Goal: Task Accomplishment & Management: Complete application form

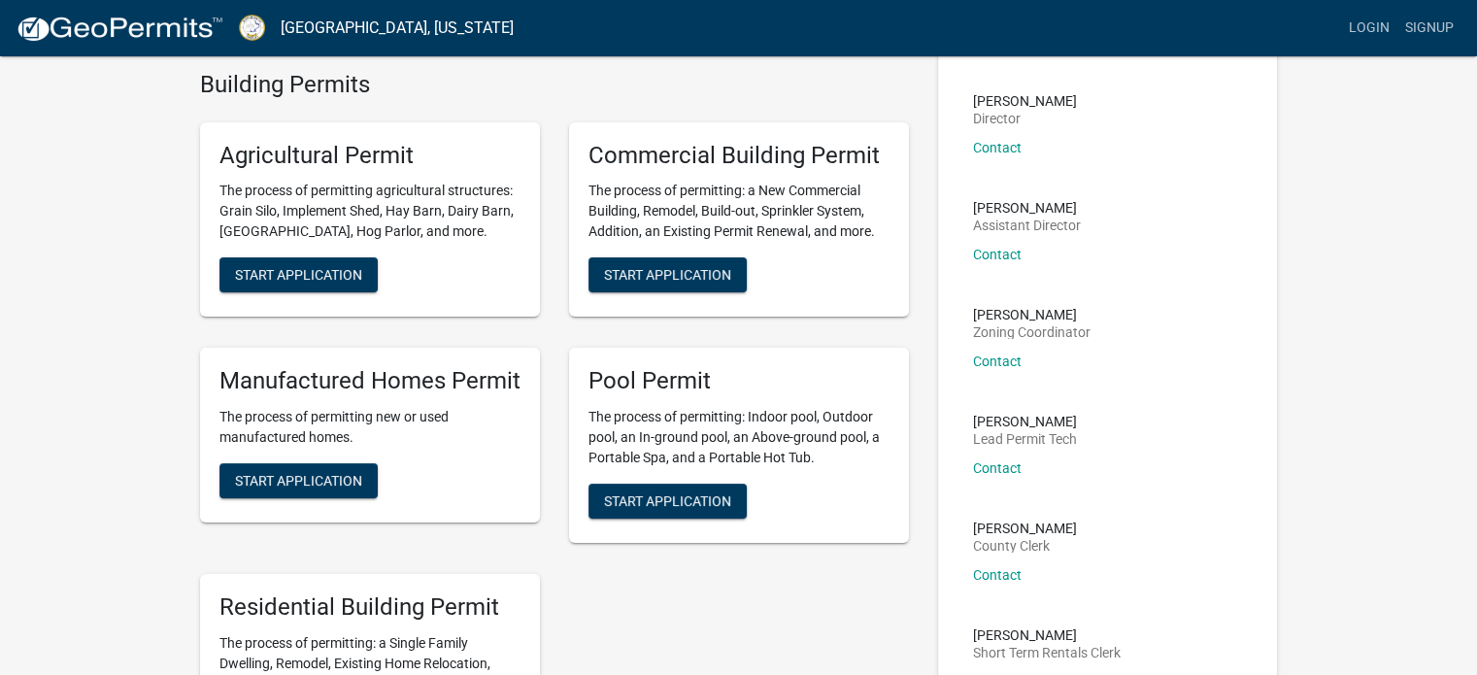
scroll to position [291, 0]
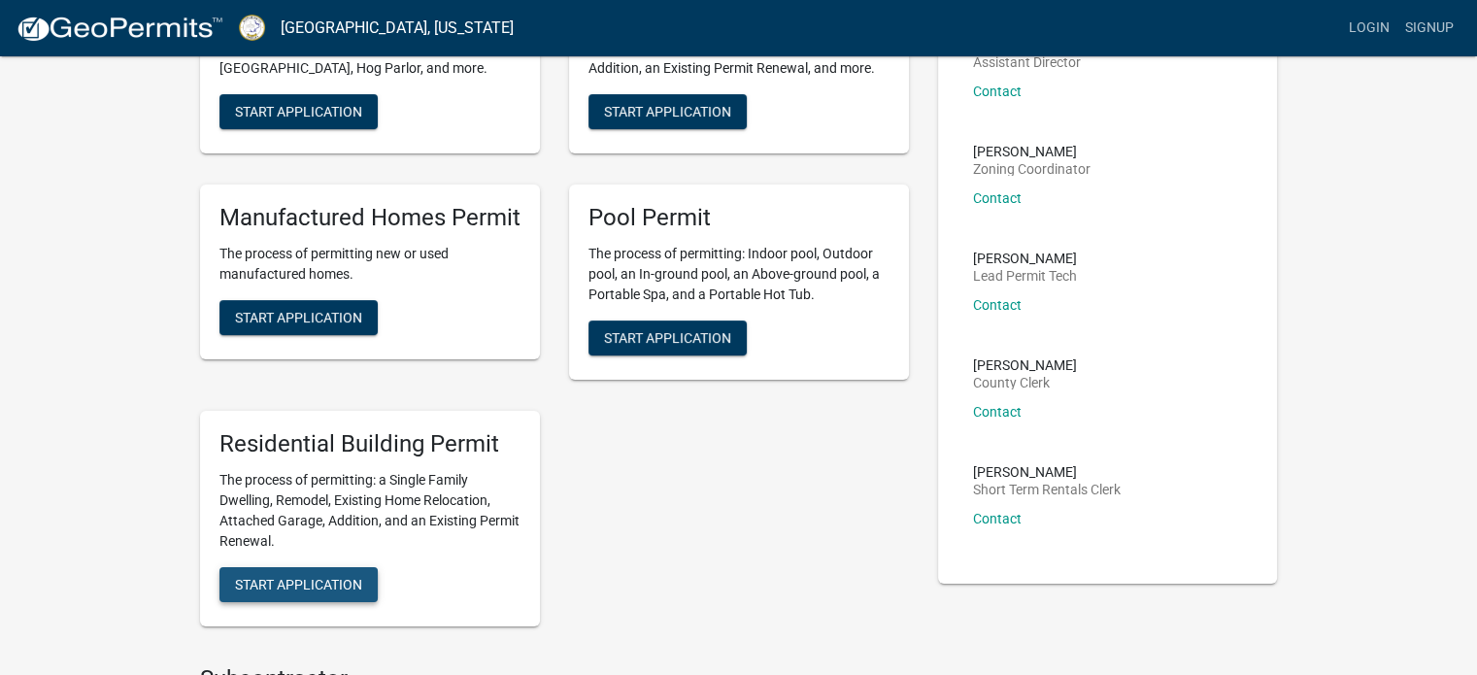
click at [306, 574] on button "Start Application" at bounding box center [298, 584] width 158 height 35
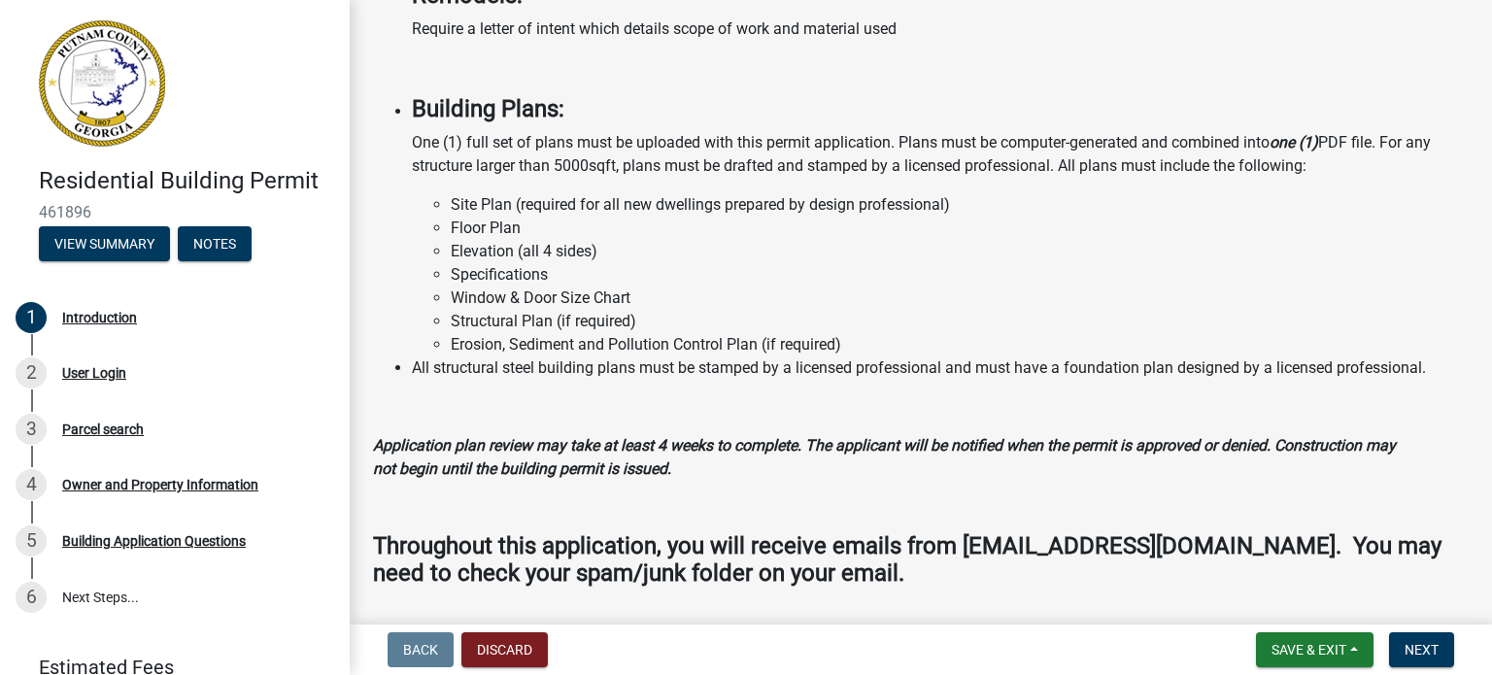
scroll to position [1653, 0]
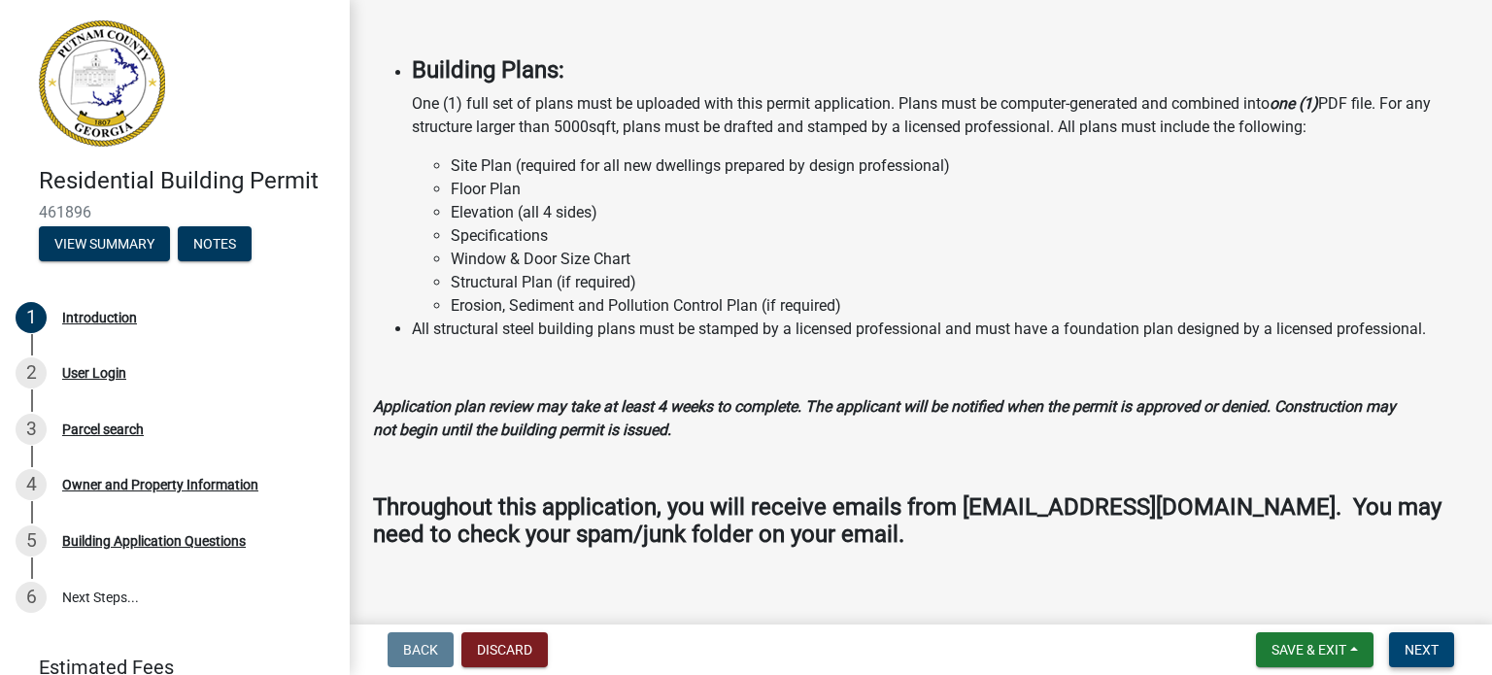
click at [1446, 643] on button "Next" at bounding box center [1421, 649] width 65 height 35
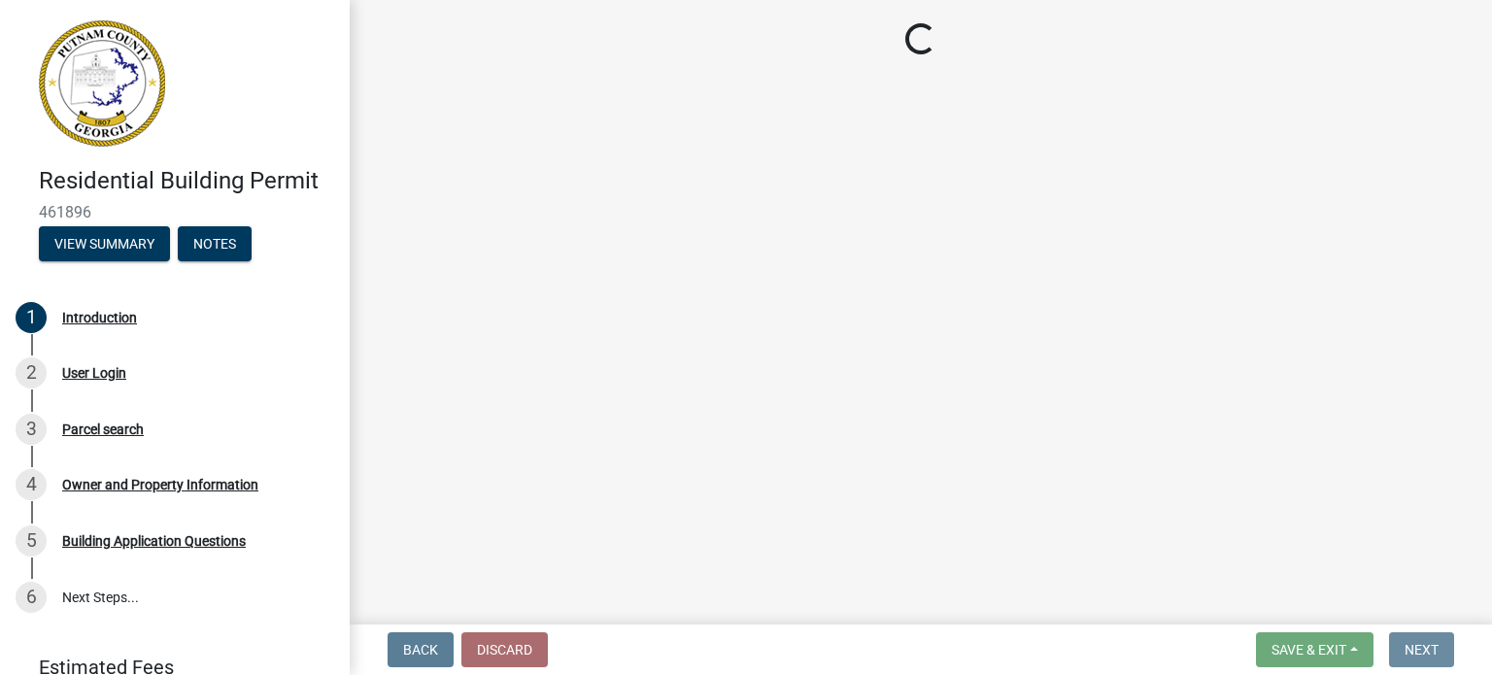
scroll to position [0, 0]
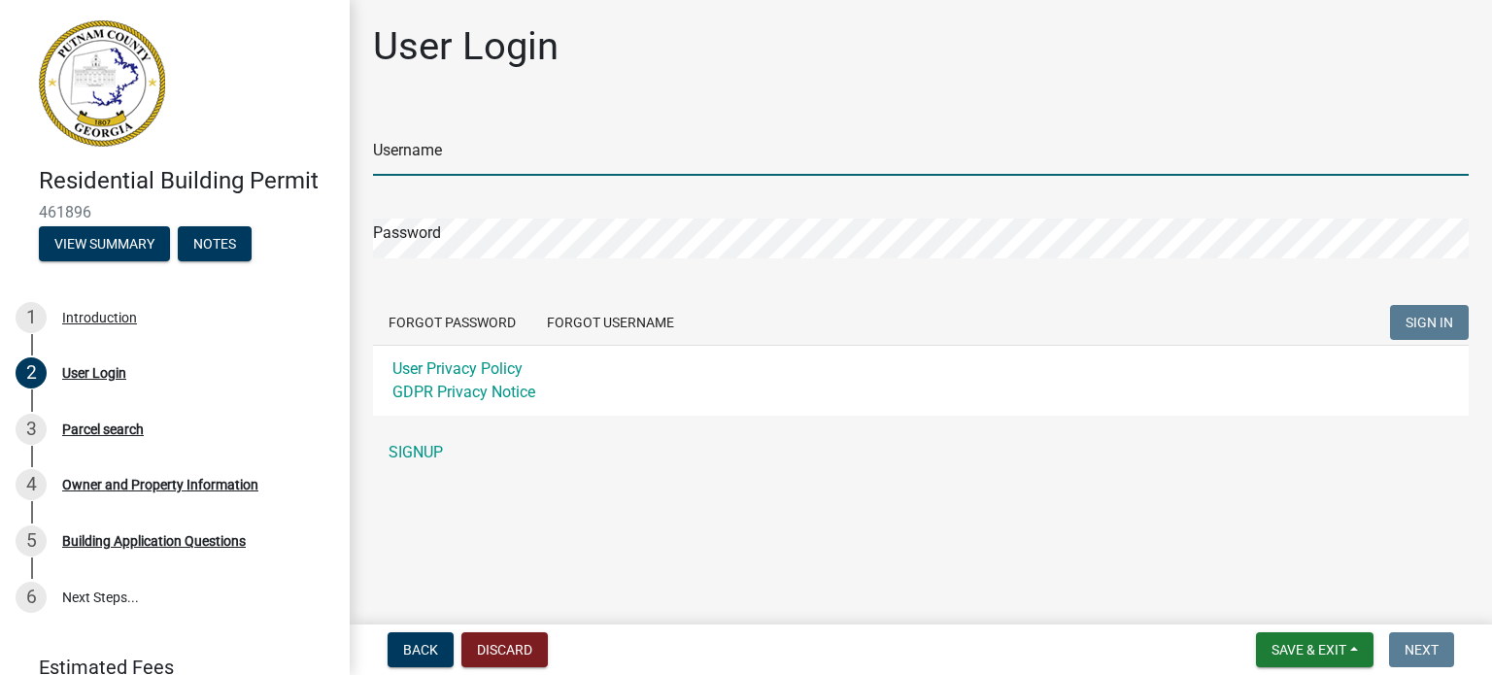
type input "adjones"
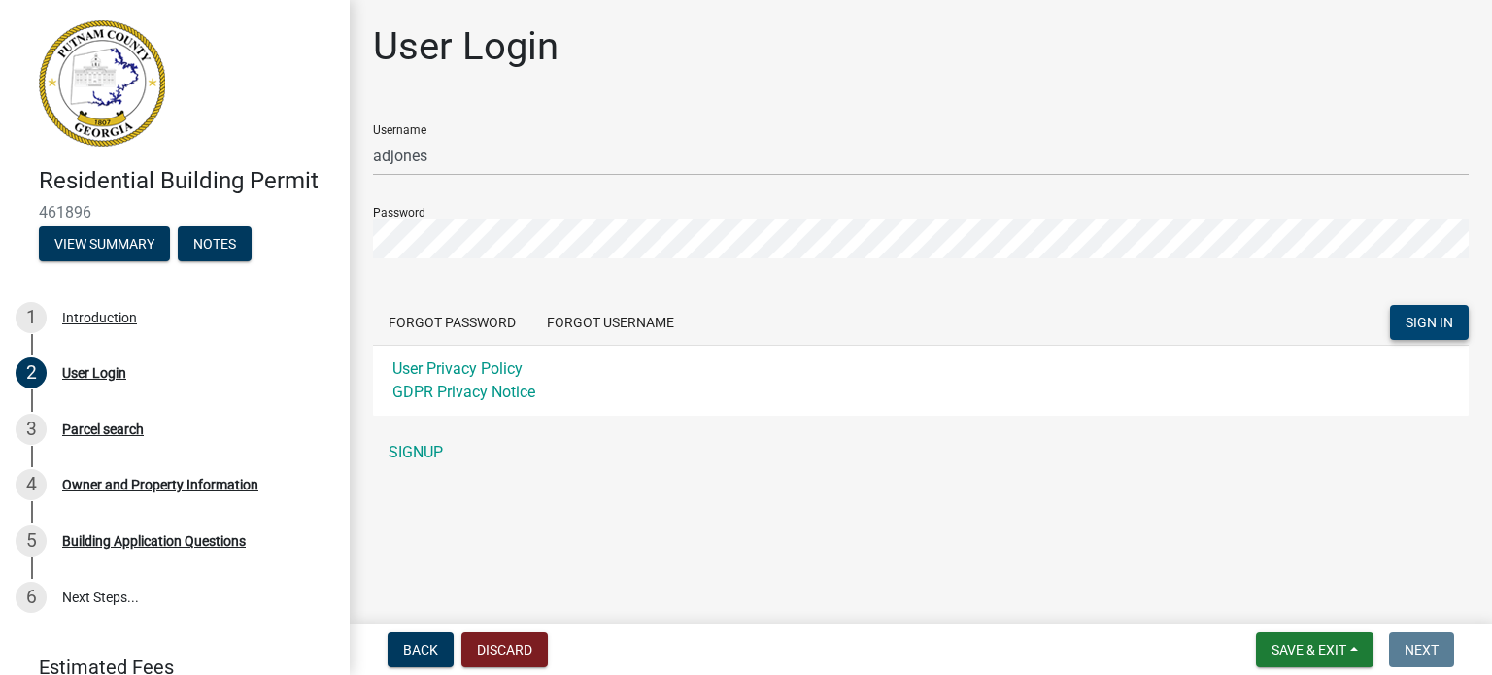
click at [1448, 319] on span "SIGN IN" at bounding box center [1429, 323] width 48 height 16
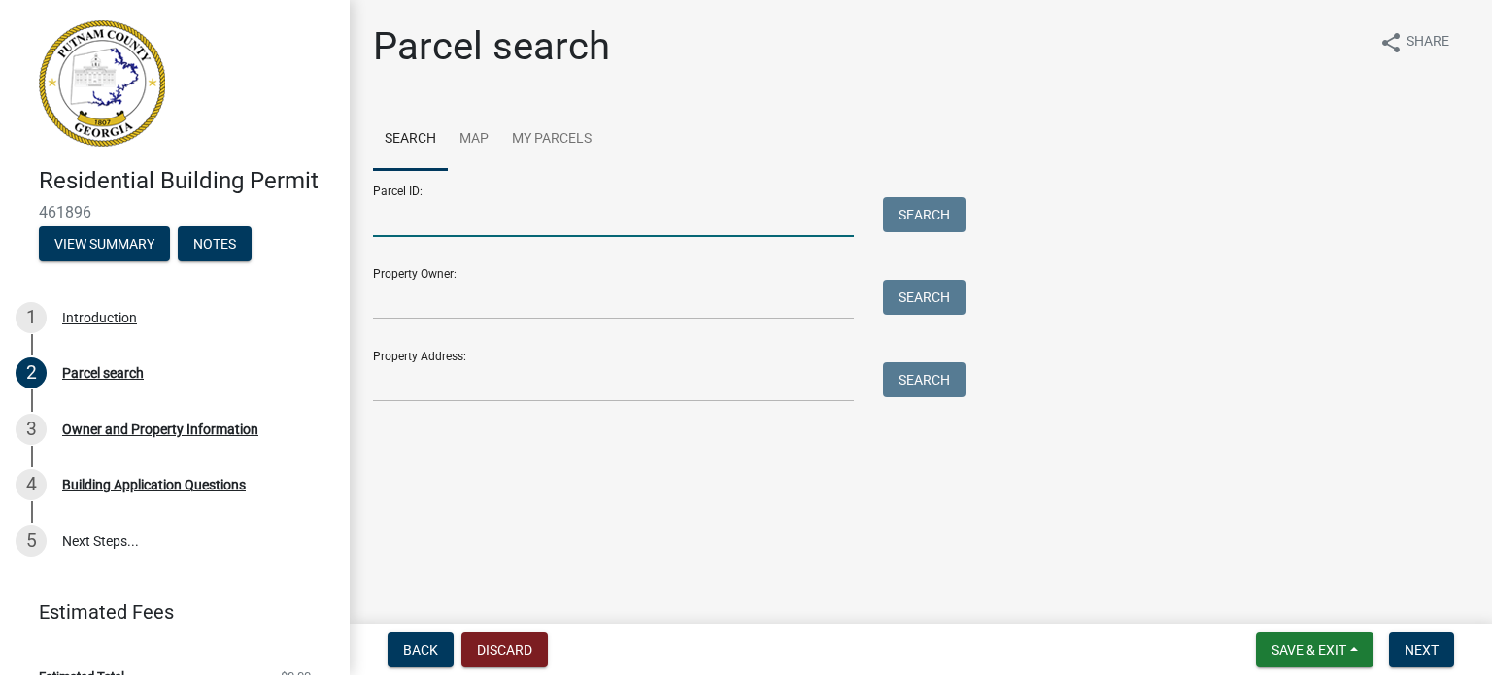
click at [433, 217] on input "Parcel ID:" at bounding box center [613, 217] width 481 height 40
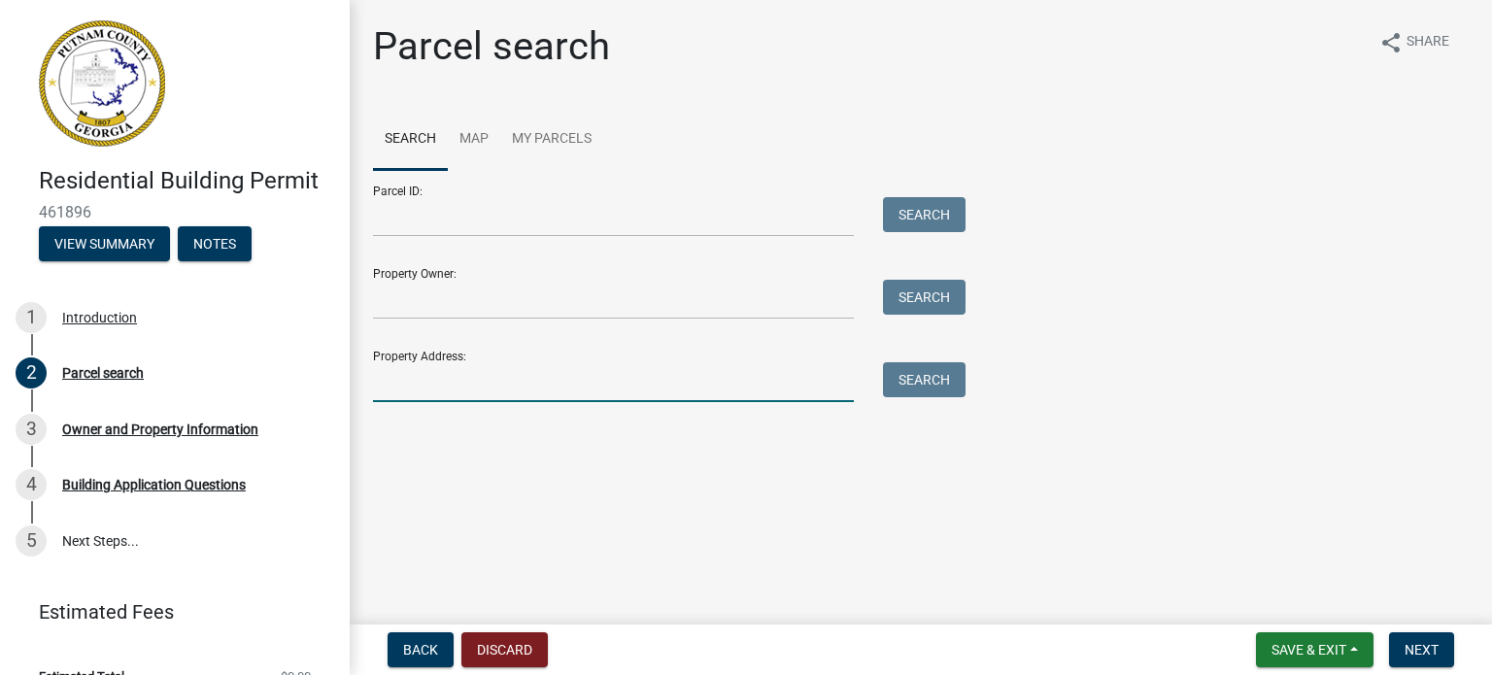
click at [425, 387] on input "Property Address:" at bounding box center [613, 382] width 481 height 40
type input "[STREET_ADDRESS]"
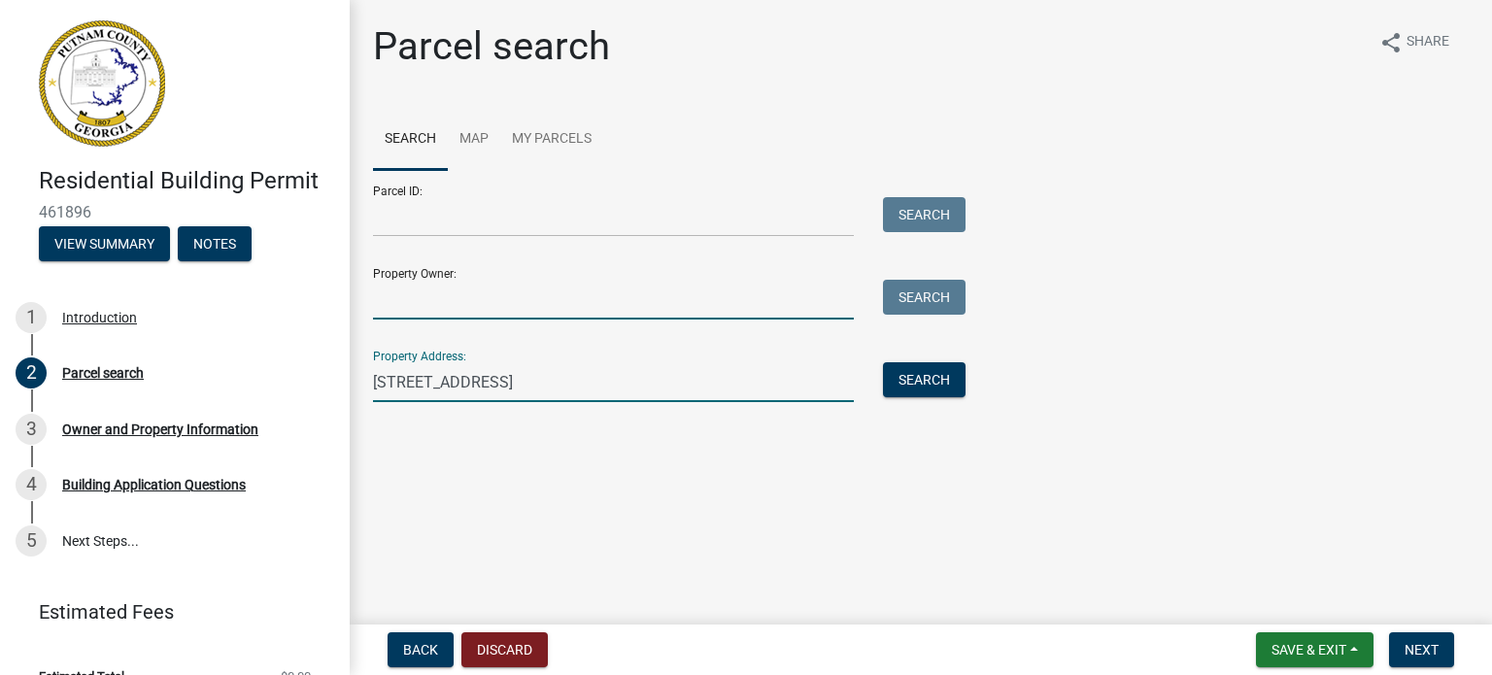
click at [418, 298] on input "Property Owner:" at bounding box center [613, 300] width 481 height 40
